Goal: Information Seeking & Learning: Find specific fact

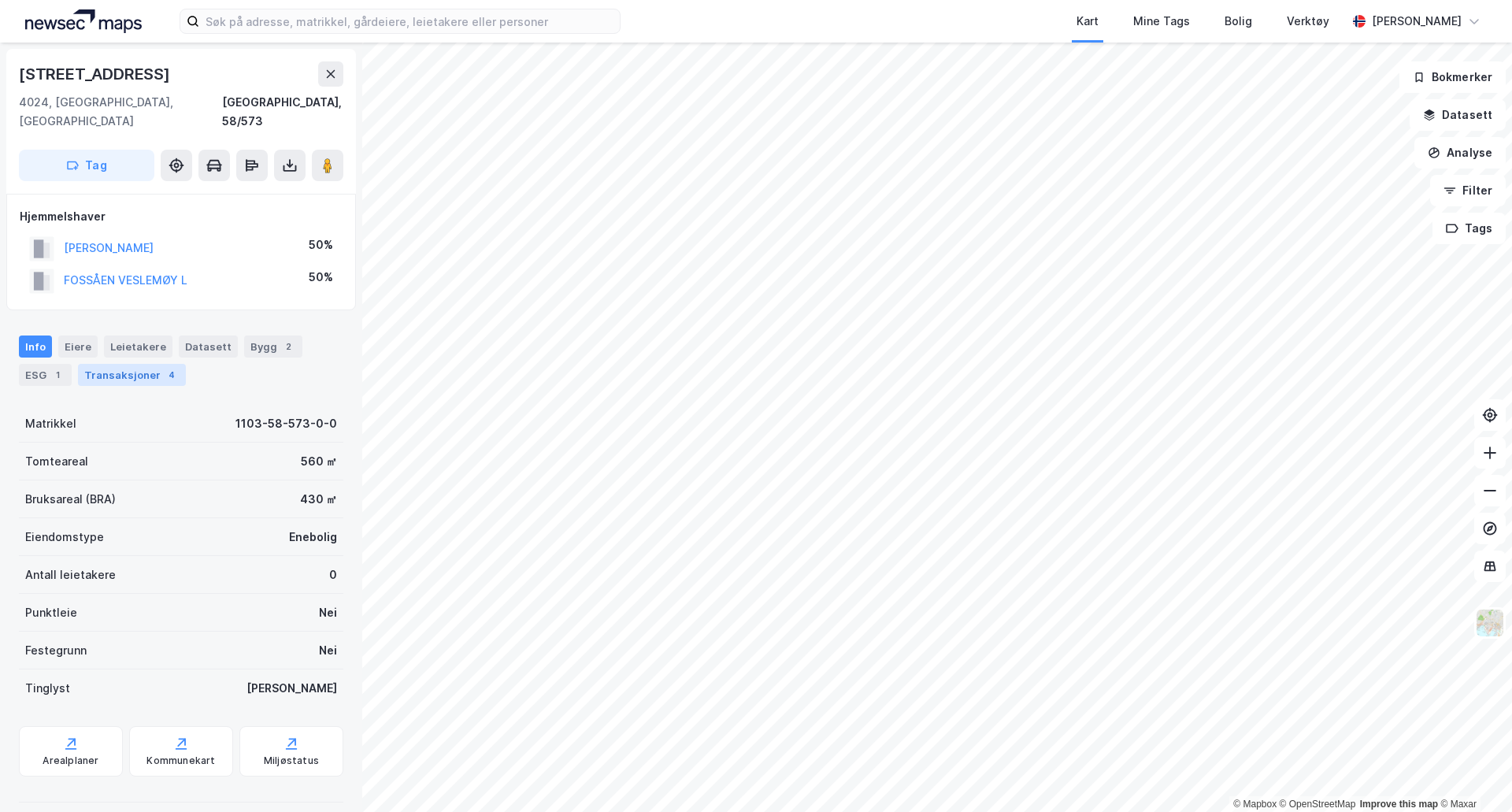
click at [132, 364] on div "Transaksjoner 4" at bounding box center [132, 375] width 108 height 22
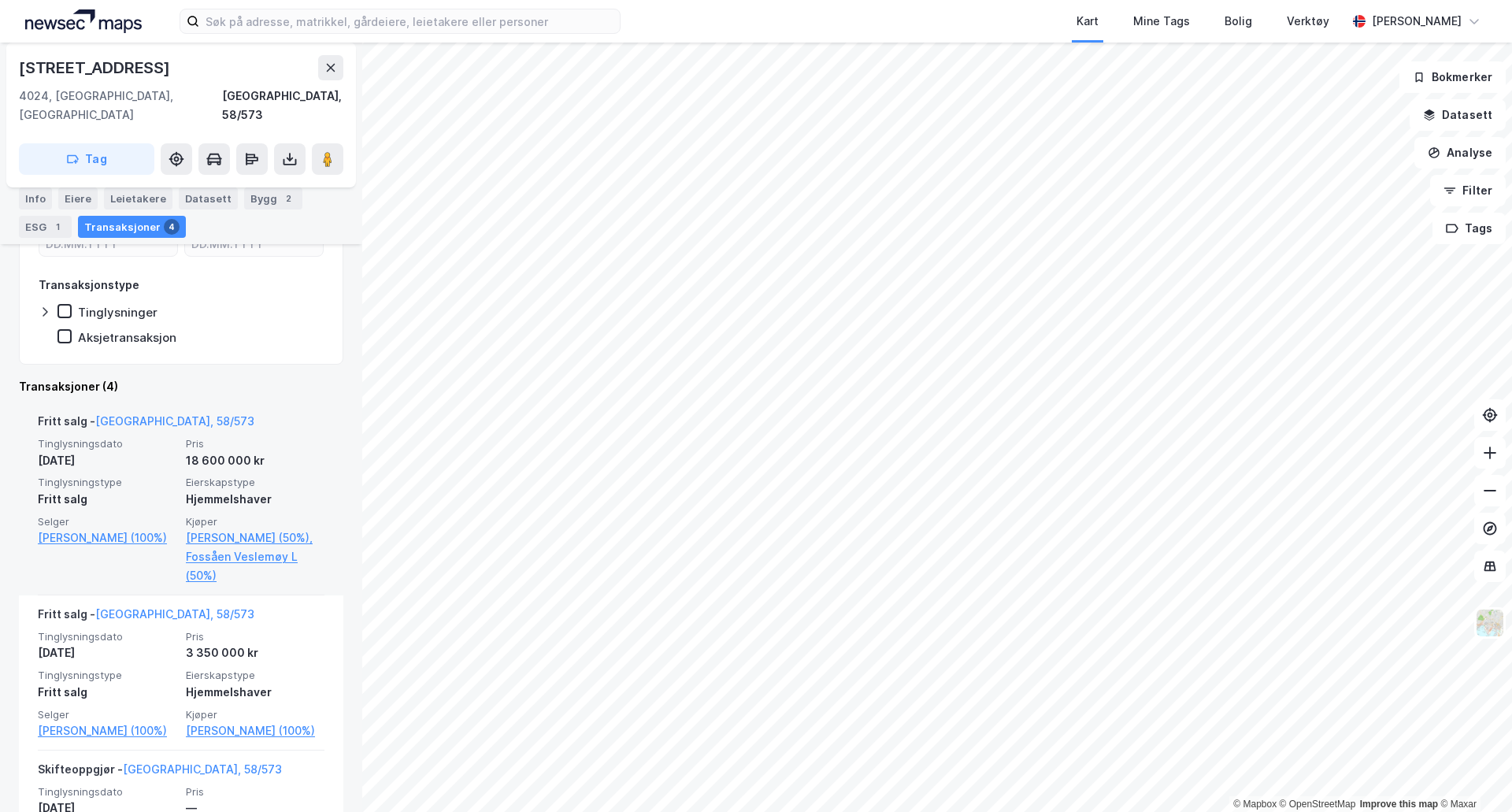
scroll to position [315, 0]
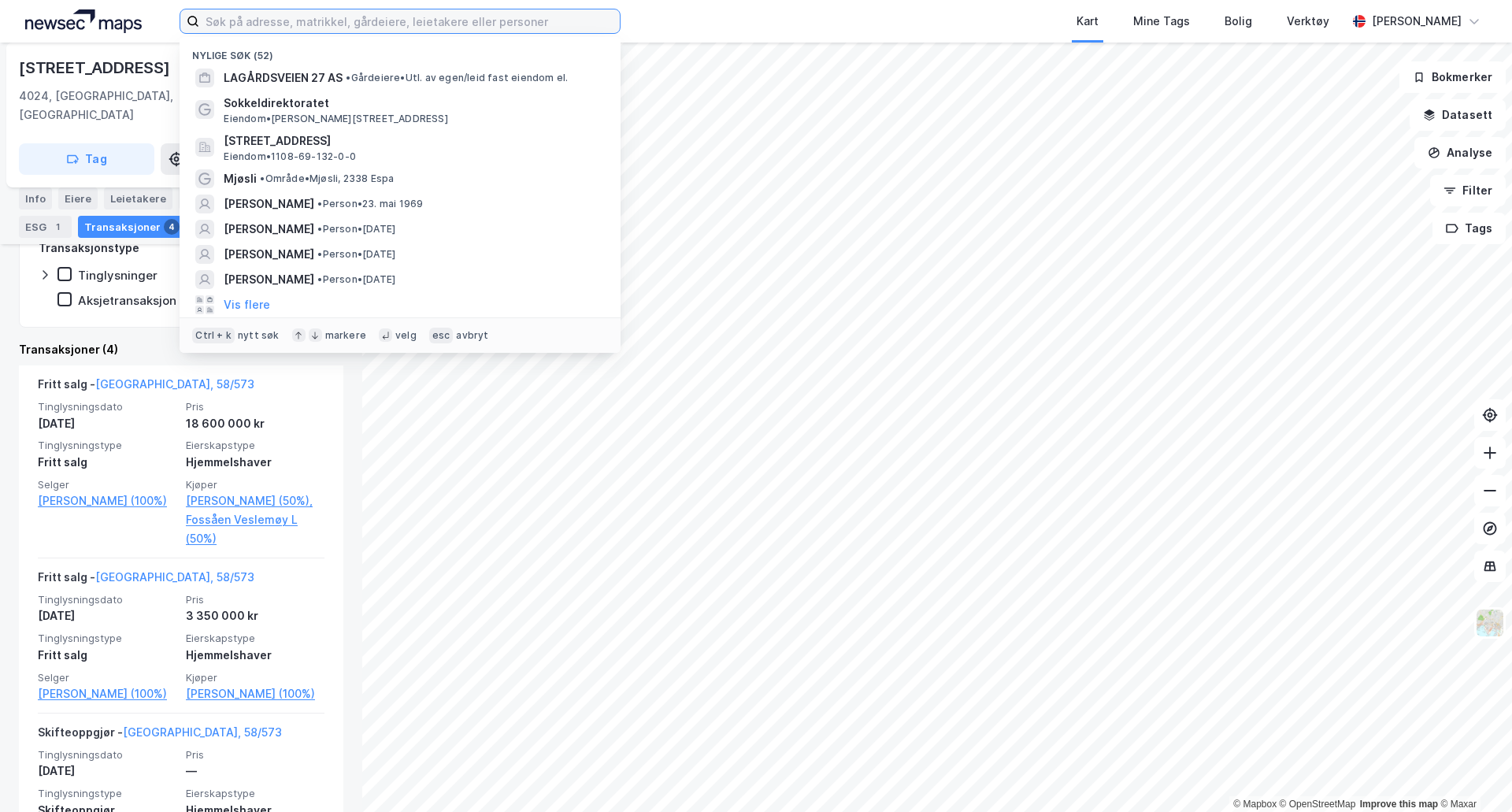
click at [559, 21] on input at bounding box center [409, 21] width 420 height 23
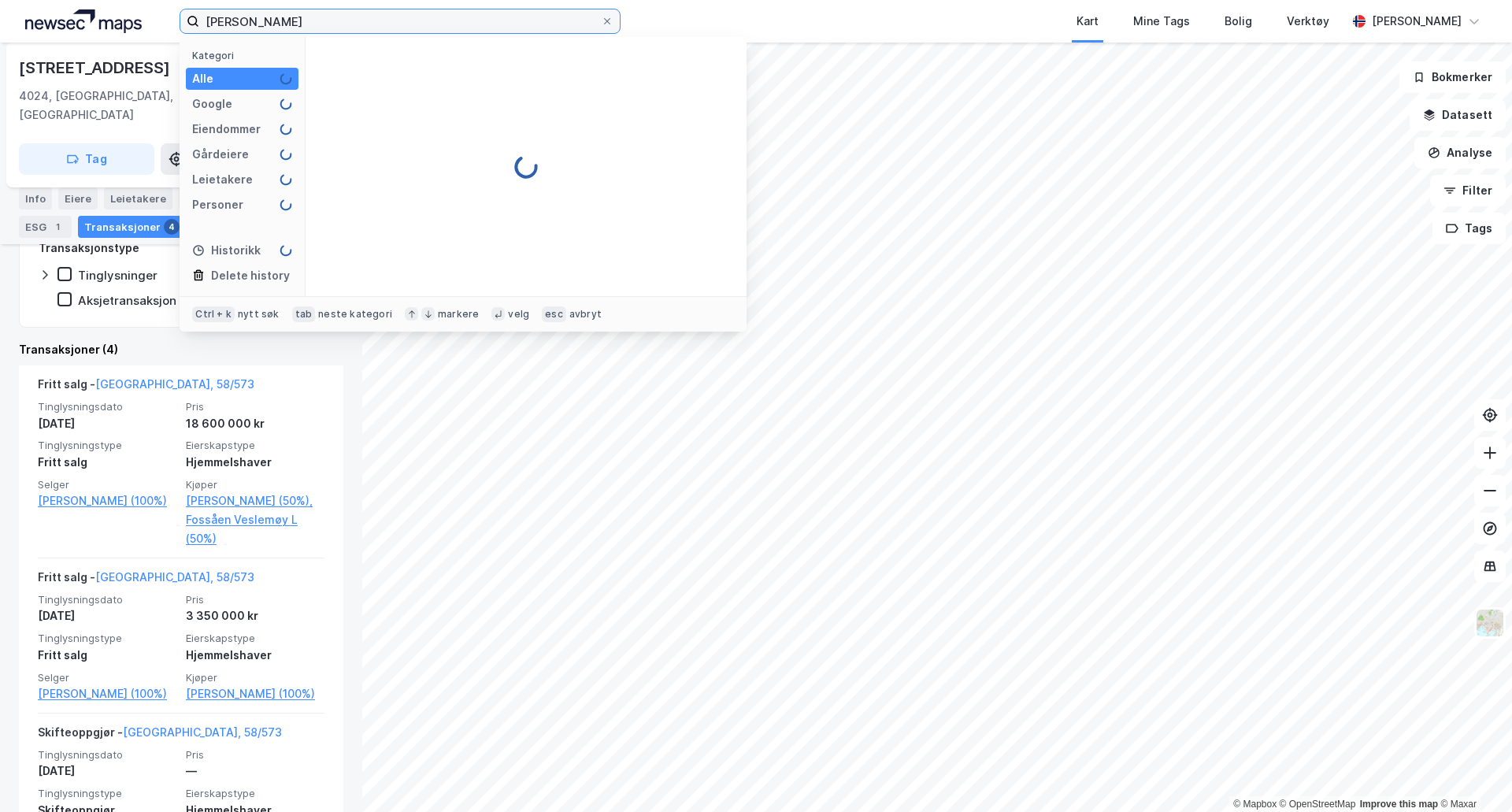
type input "[PERSON_NAME]"
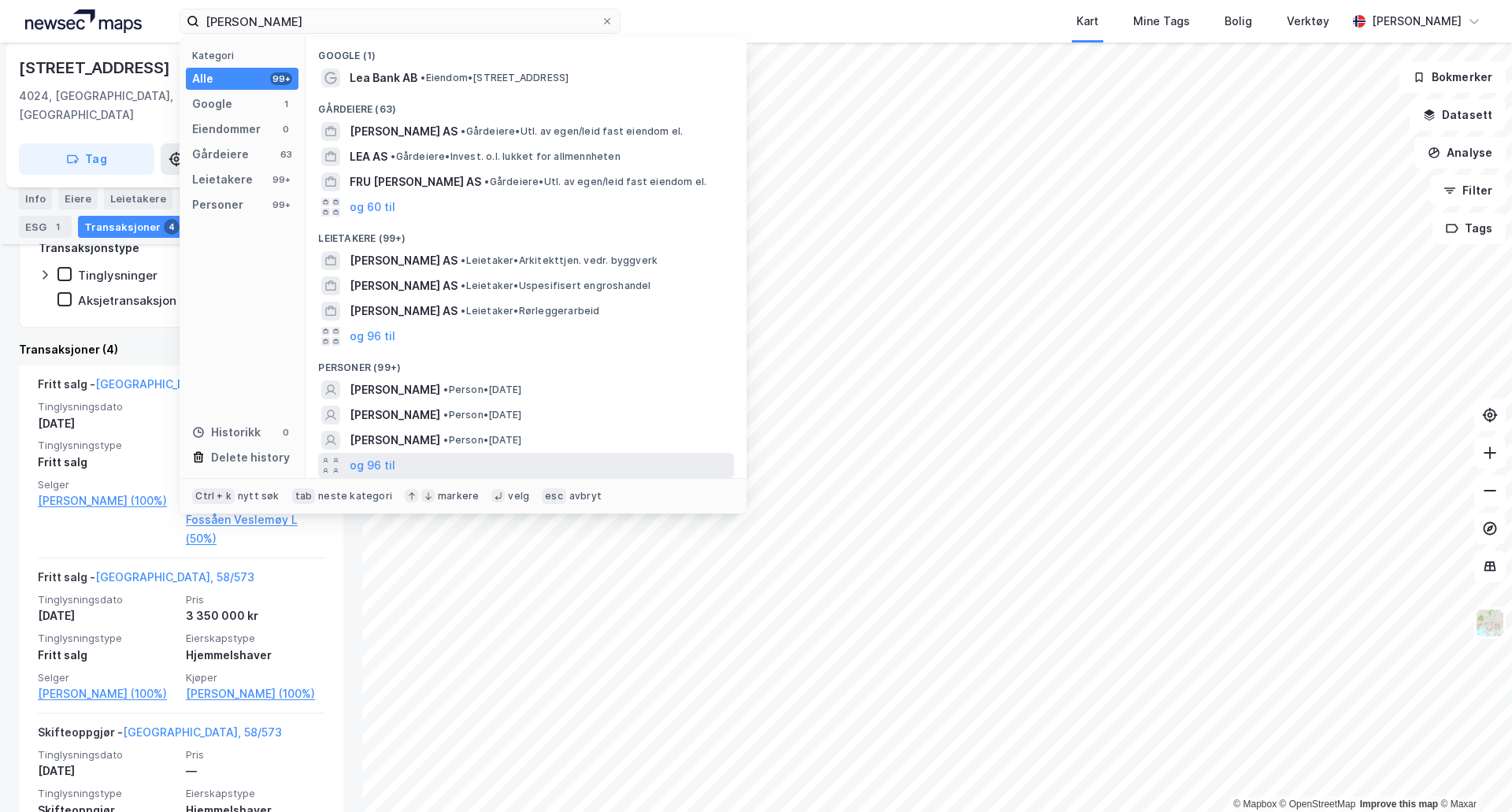
click at [340, 461] on div at bounding box center [335, 461] width 8 height 8
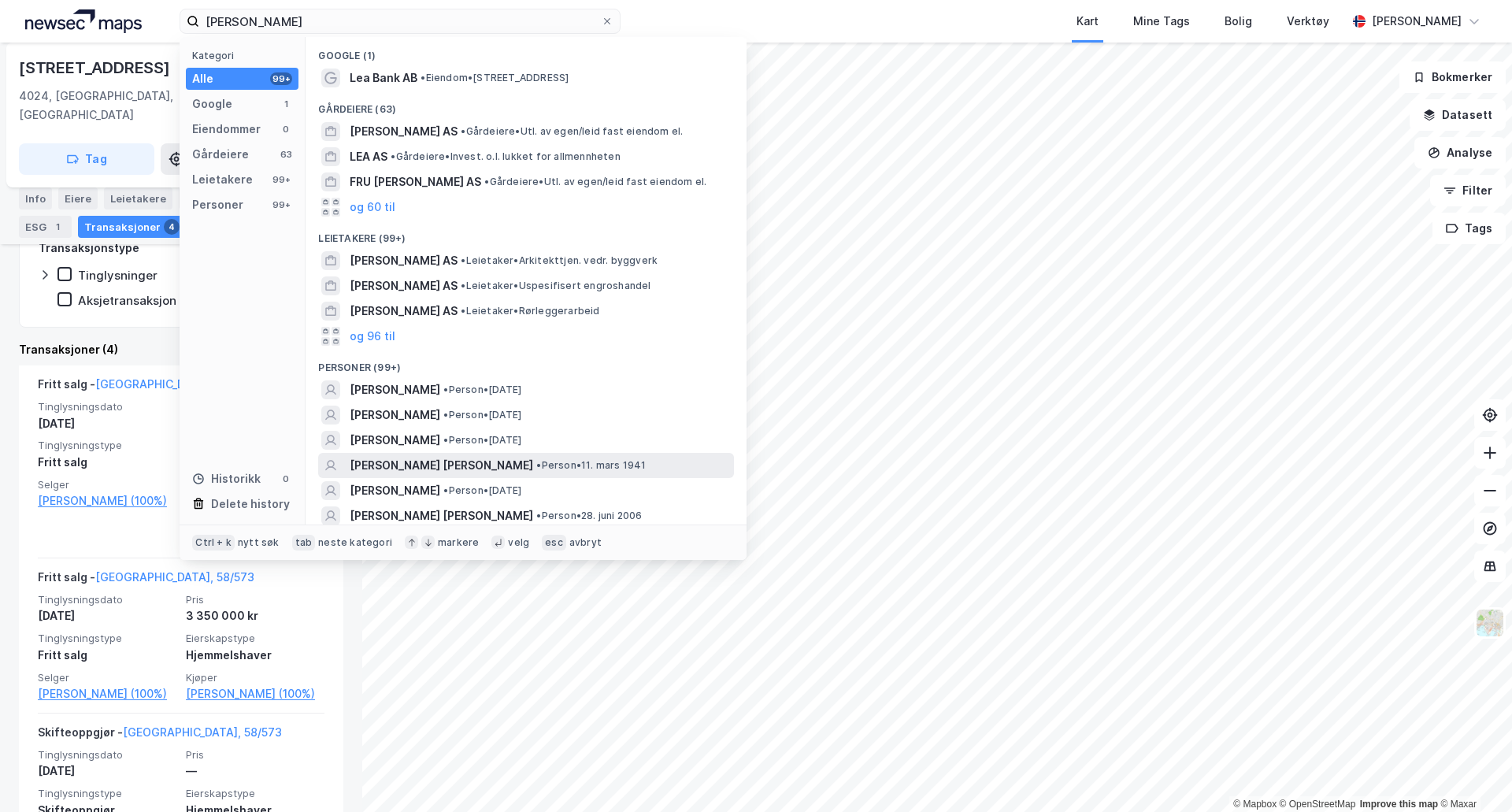
click at [415, 466] on span "[PERSON_NAME] [PERSON_NAME]" at bounding box center [441, 466] width 184 height 19
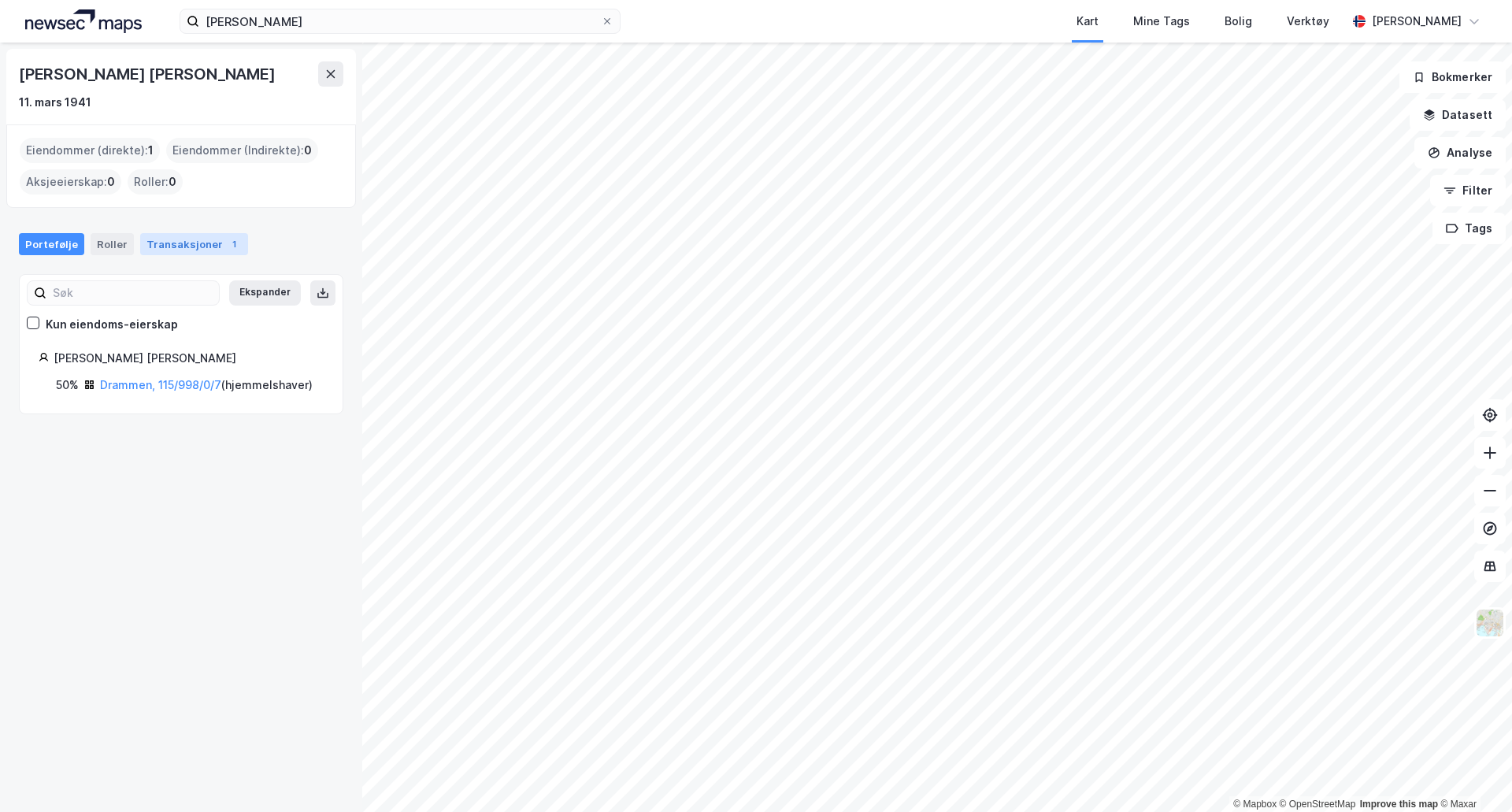
click at [156, 246] on div "Transaksjoner 1" at bounding box center [194, 244] width 108 height 22
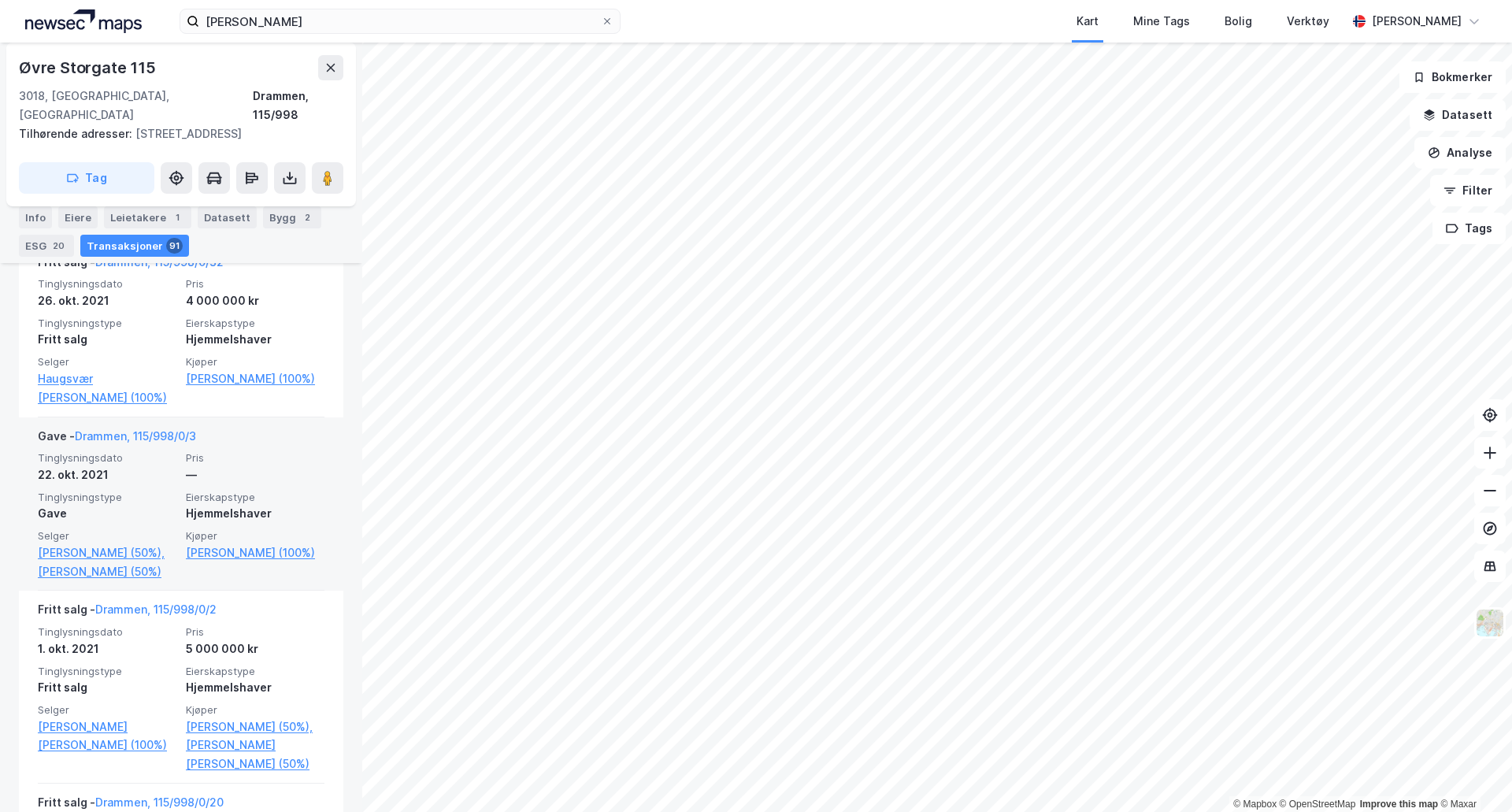
scroll to position [1593, 0]
